Goal: Task Accomplishment & Management: Use online tool/utility

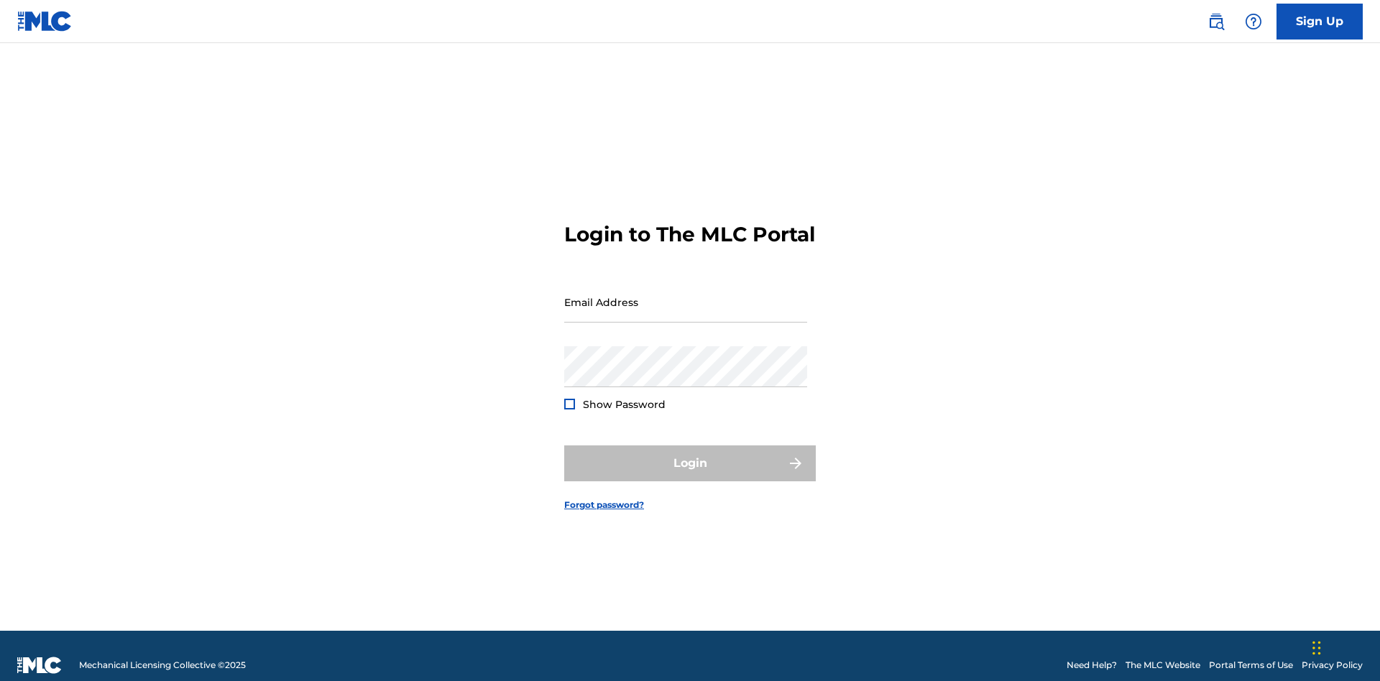
scroll to position [19, 0]
click at [685, 295] on input "Email Address" at bounding box center [685, 302] width 243 height 41
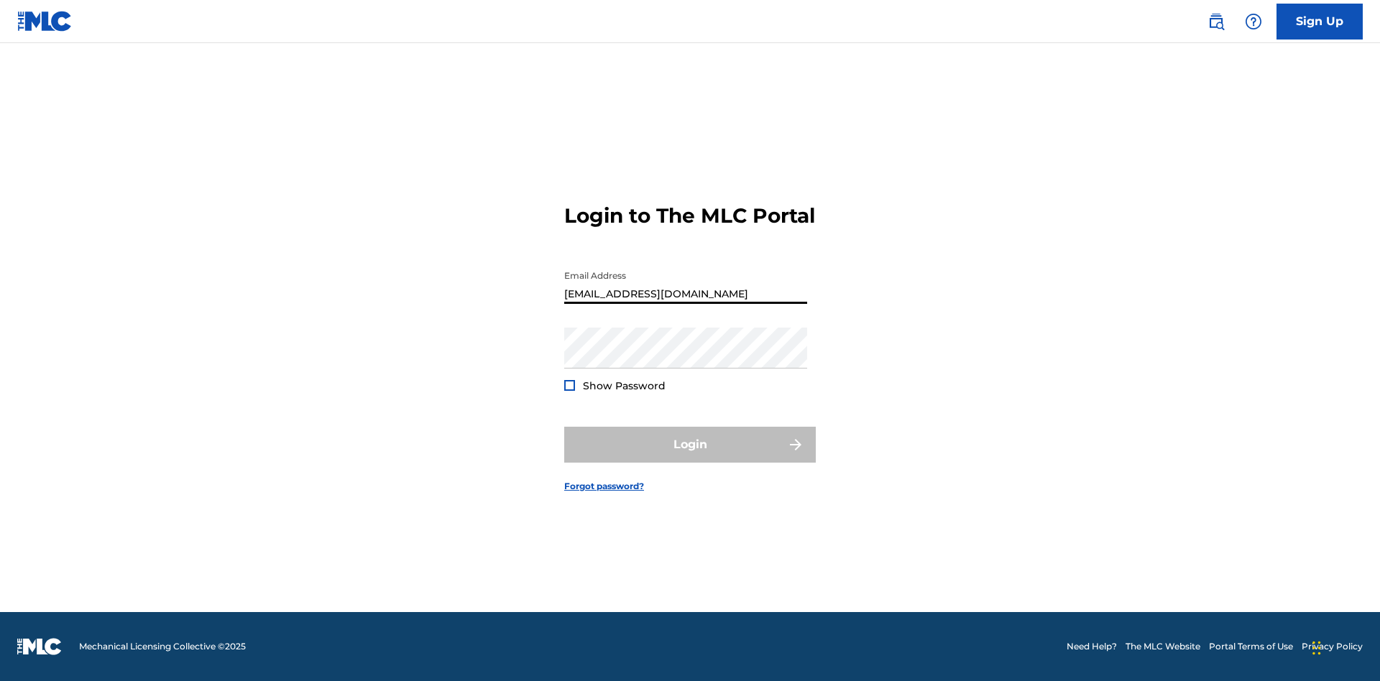
type input "Duke.McTesterson@gmail.com"
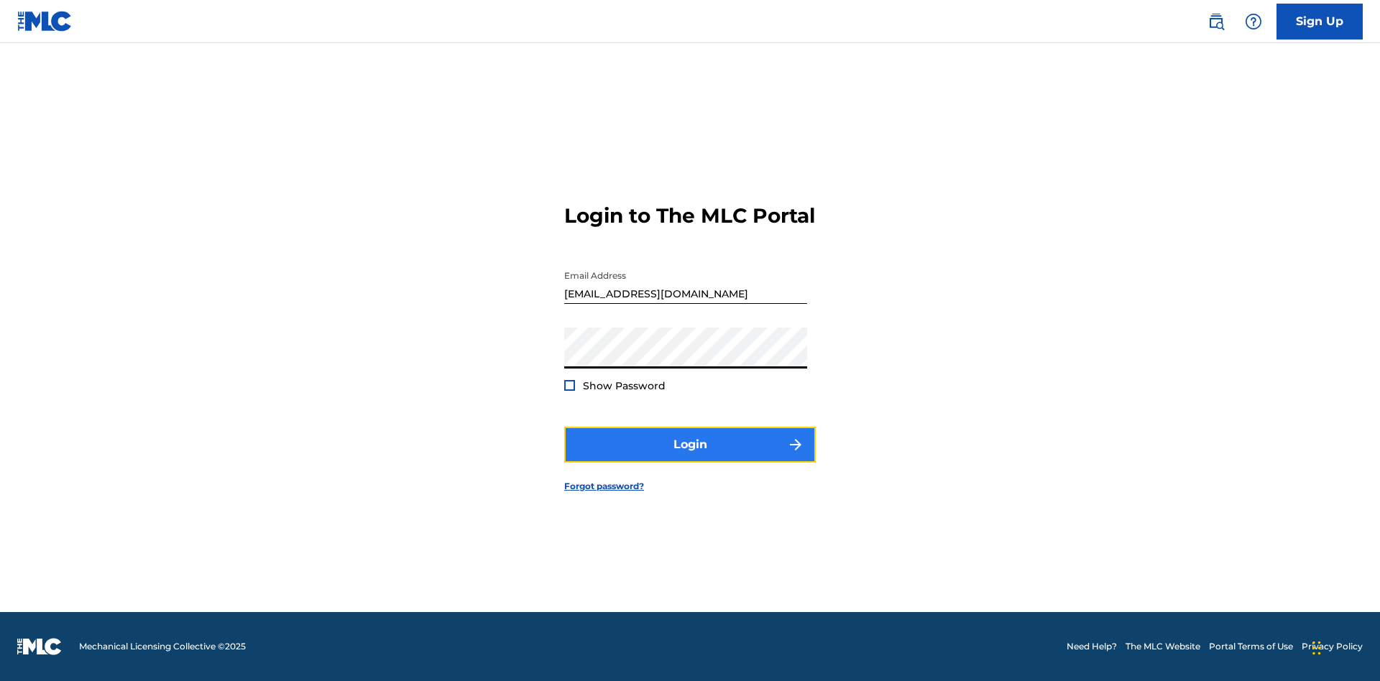
click at [690, 457] on button "Login" at bounding box center [689, 445] width 251 height 36
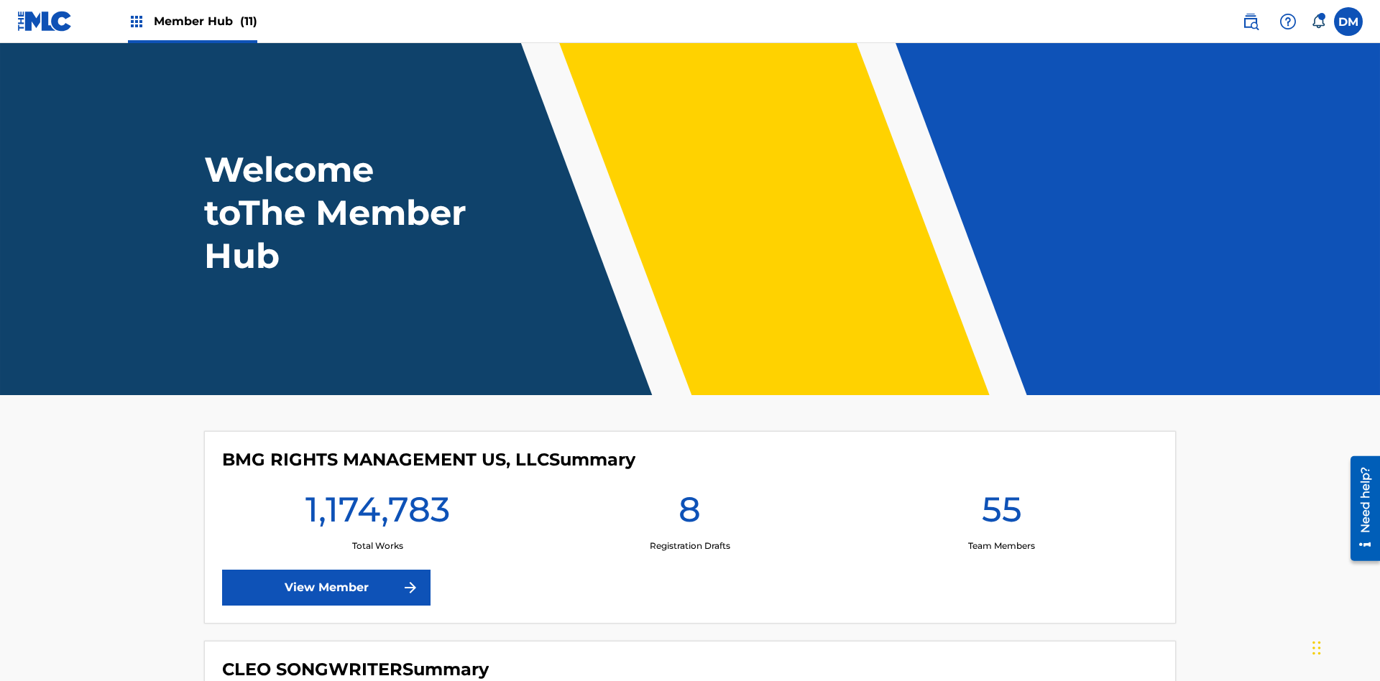
click at [205, 21] on span "Member Hub (11)" at bounding box center [205, 21] width 103 height 17
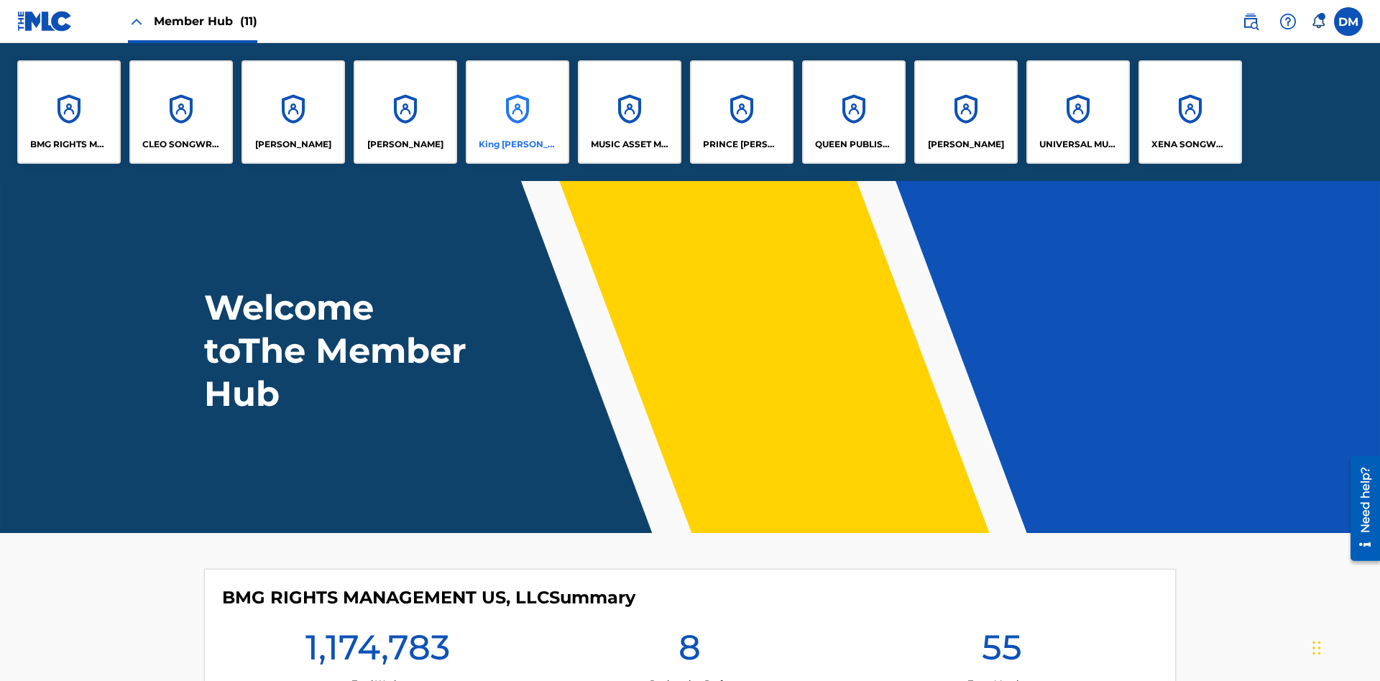
click at [517, 144] on p "King McTesterson" at bounding box center [518, 144] width 78 height 13
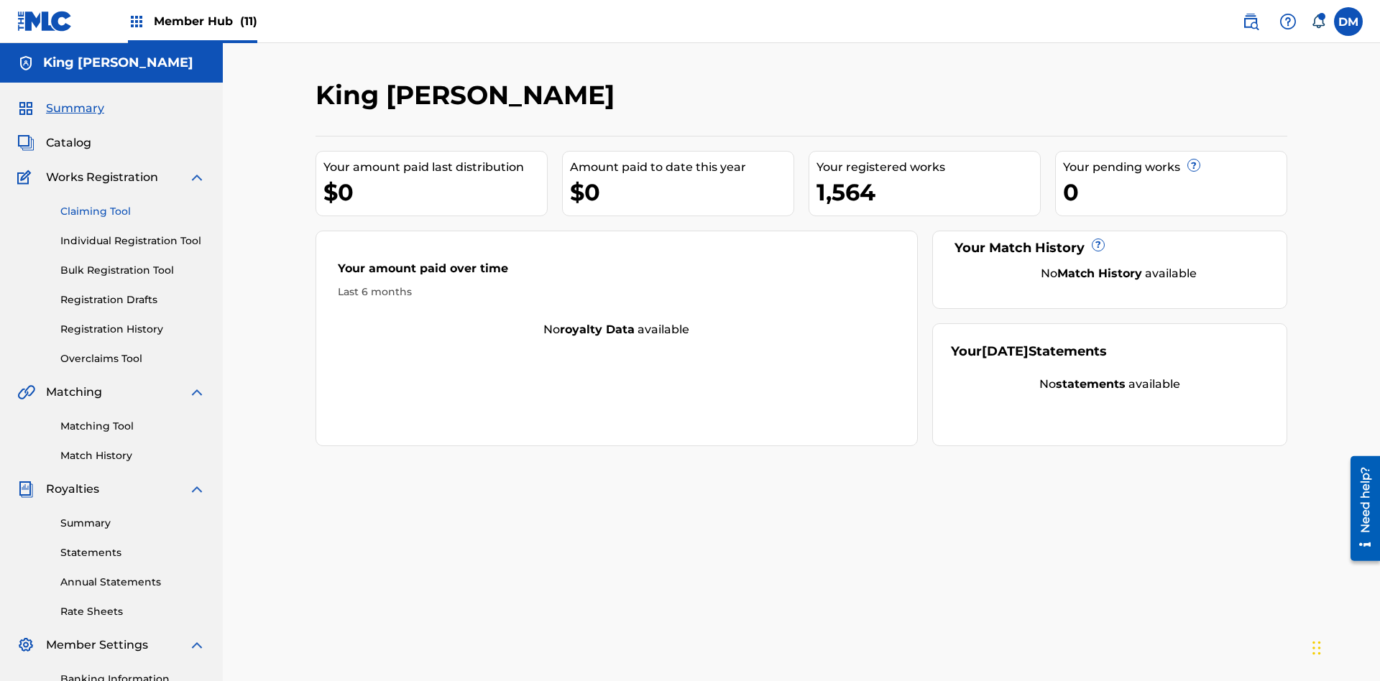
click at [133, 204] on link "Claiming Tool" at bounding box center [132, 211] width 145 height 15
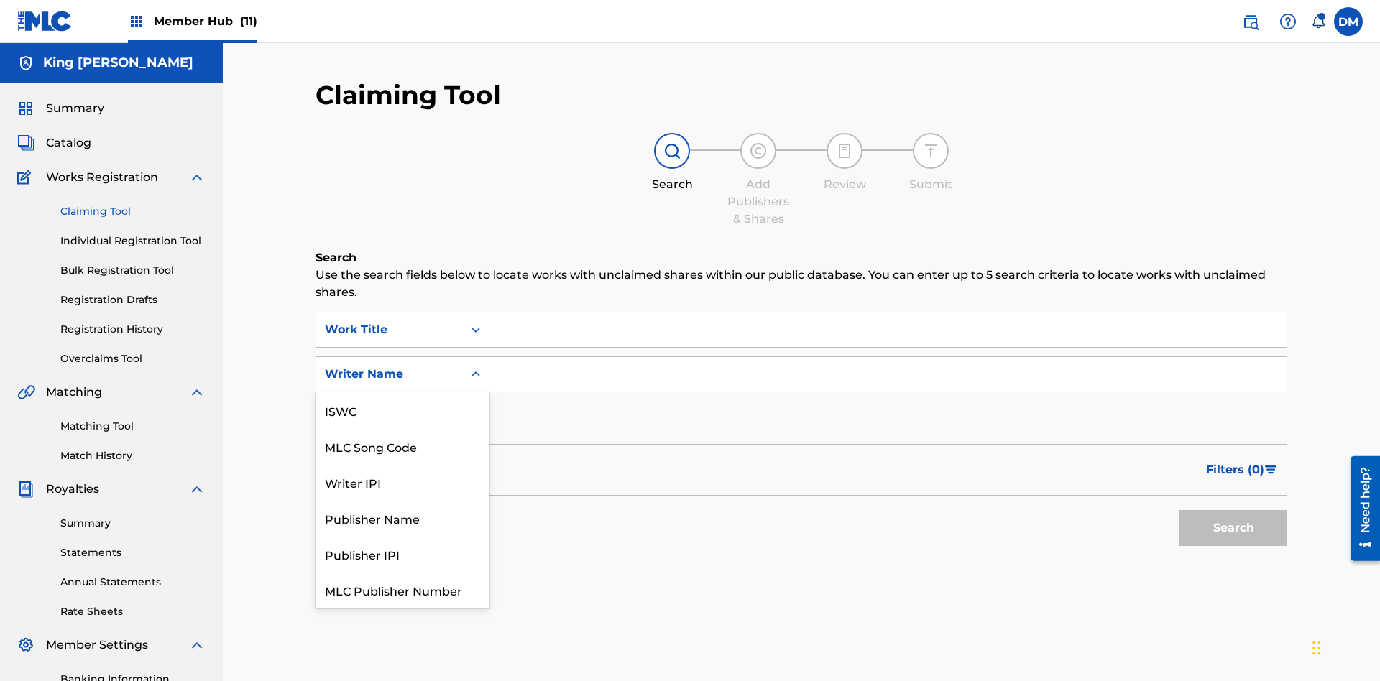
click at [402, 428] on div "MLC Song Code" at bounding box center [402, 446] width 172 height 36
click at [1233, 510] on button "Search" at bounding box center [1233, 528] width 108 height 36
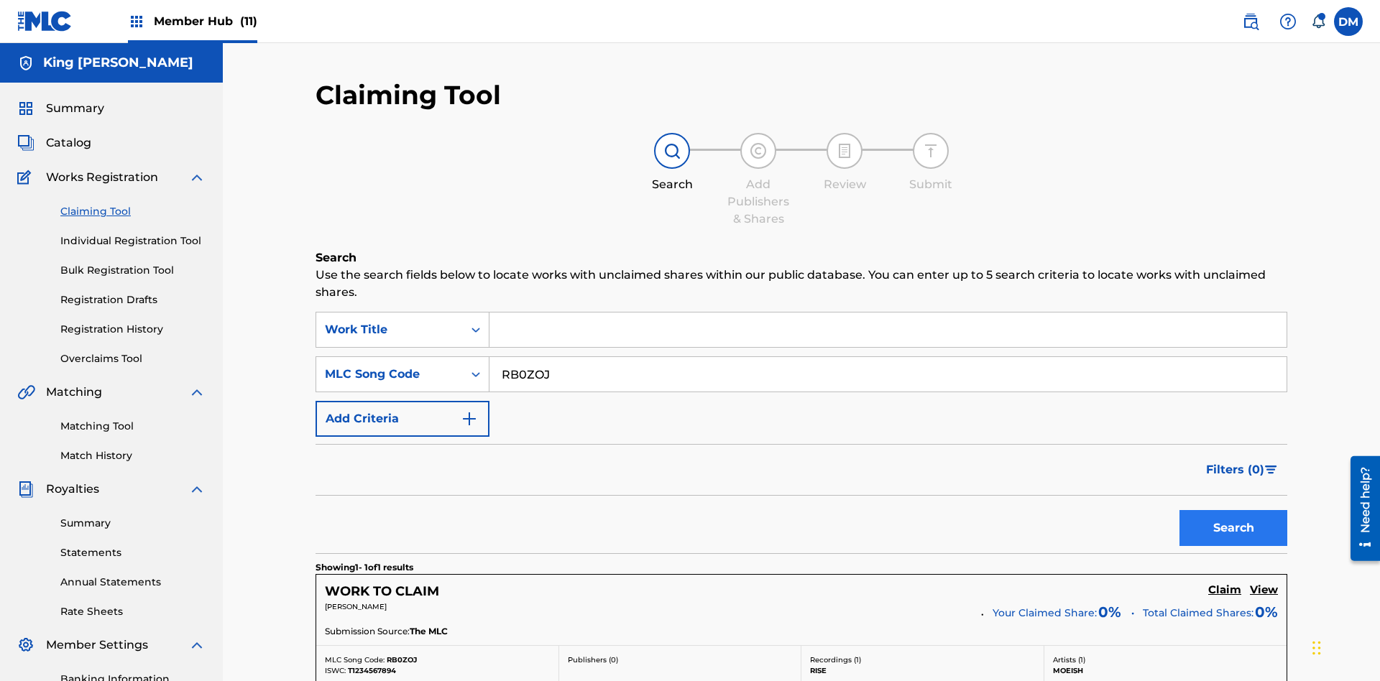
scroll to position [361, 0]
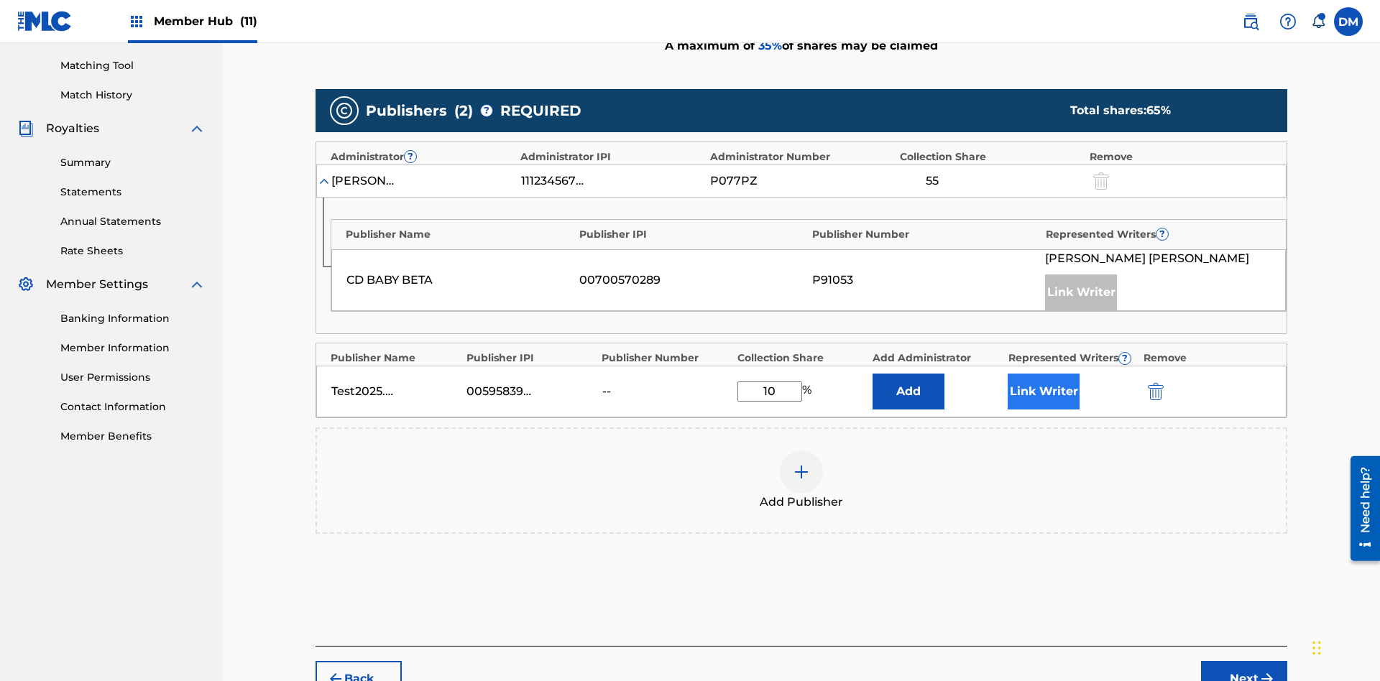
type input "10"
click at [1043, 374] on button "Link Writer" at bounding box center [1043, 392] width 72 height 36
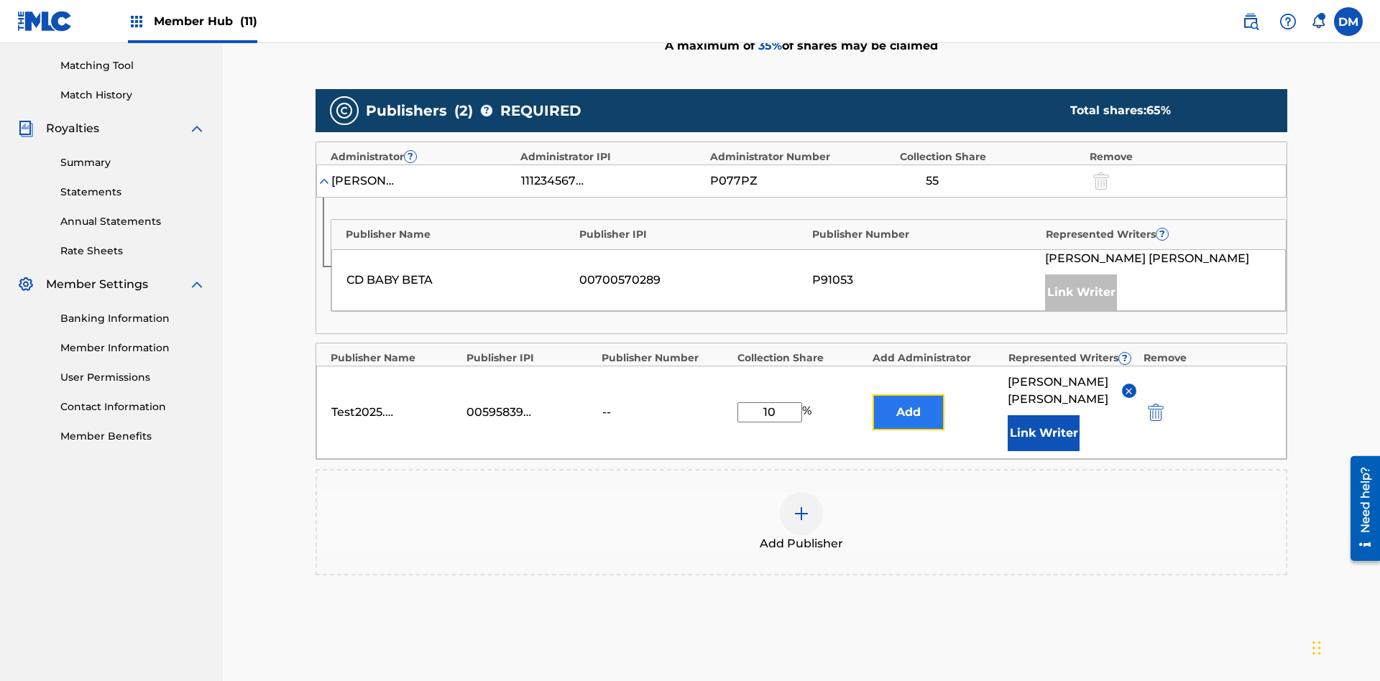
click at [908, 394] on button "Add" at bounding box center [908, 412] width 72 height 36
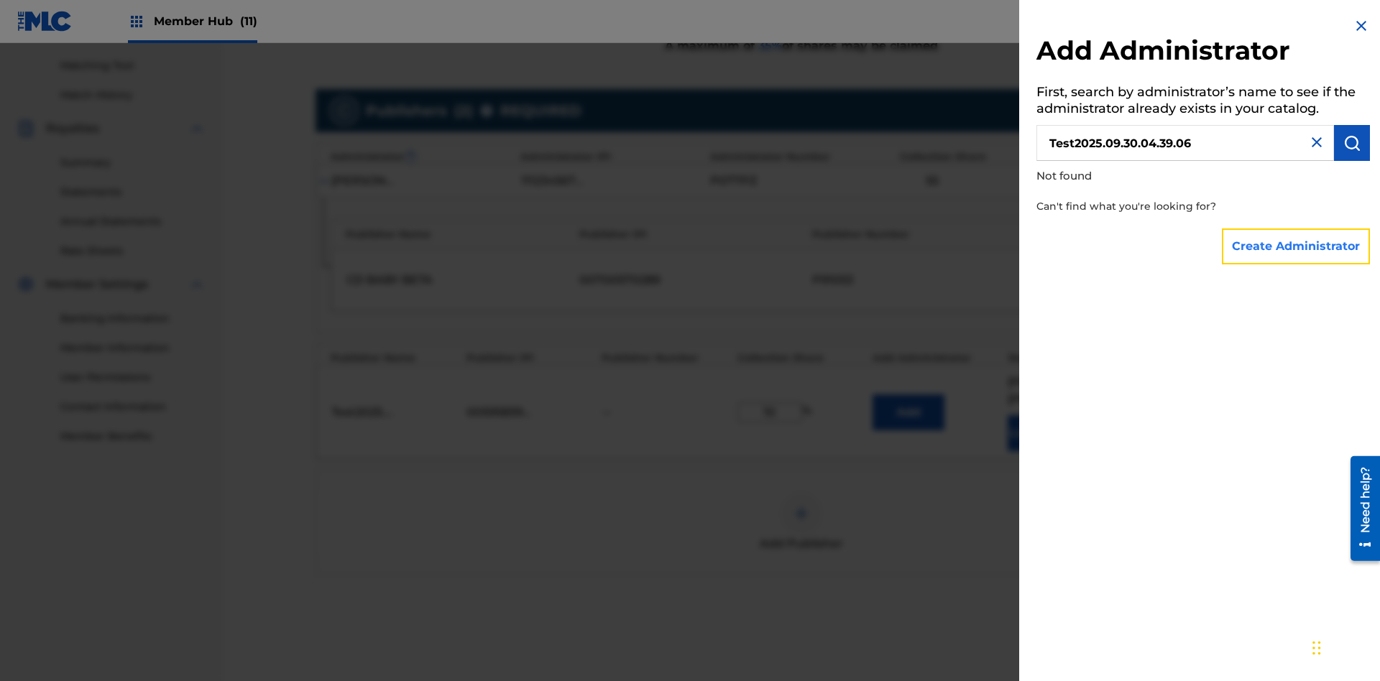
click at [1296, 246] on button "Create Administrator" at bounding box center [1296, 246] width 148 height 36
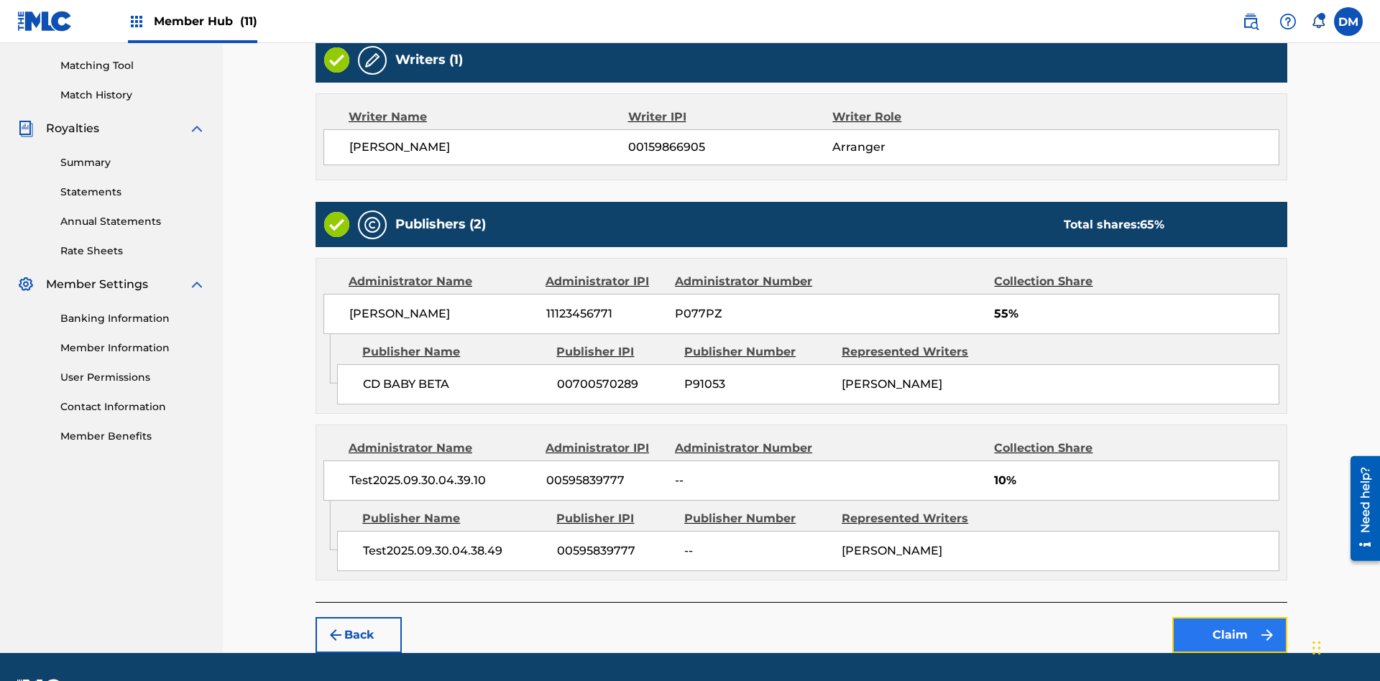
click at [1229, 617] on button "Claim" at bounding box center [1229, 635] width 115 height 36
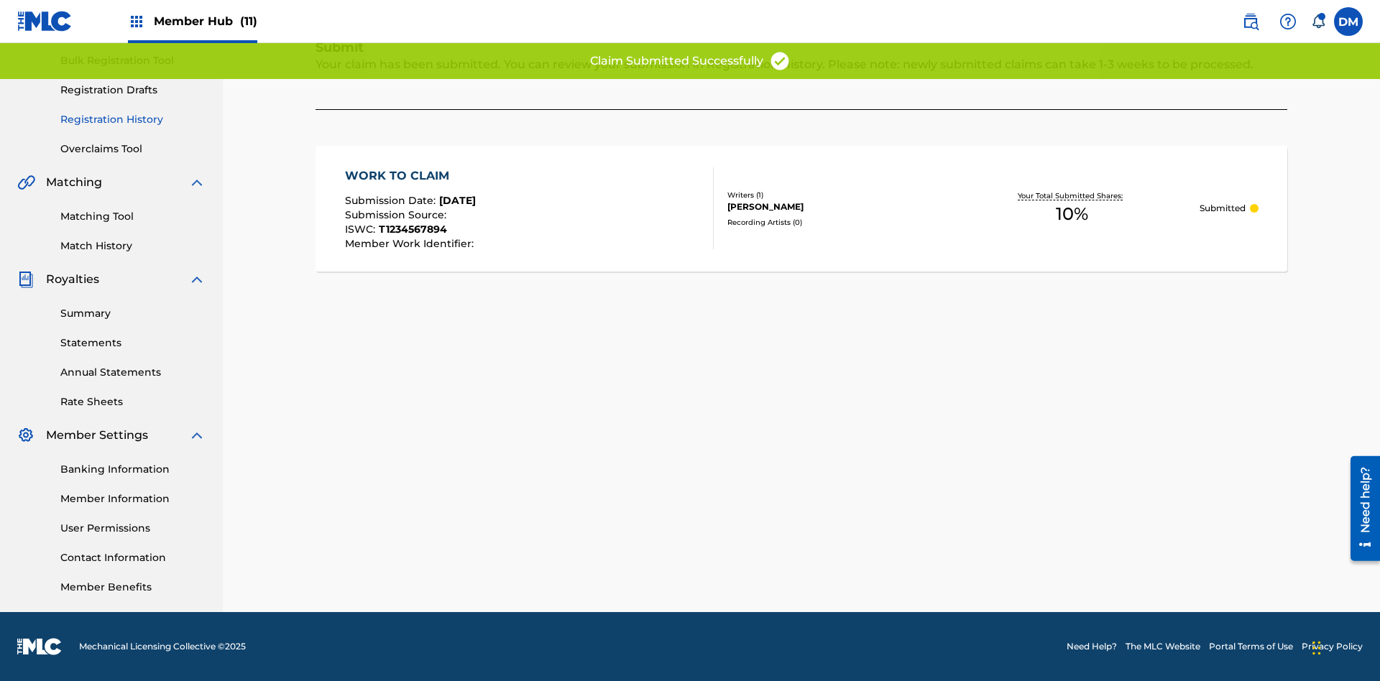
click at [133, 119] on link "Registration History" at bounding box center [132, 119] width 145 height 15
